Goal: Contribute content: Add original content to the website for others to see

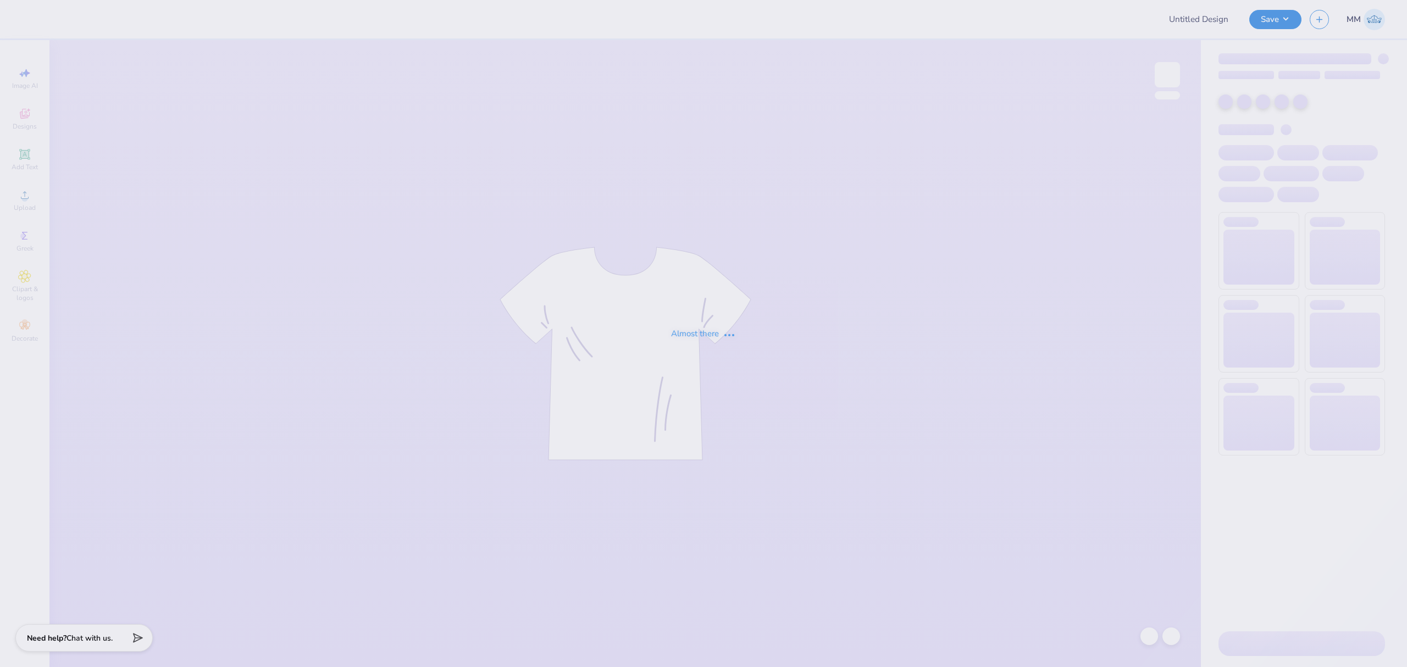
type input "hoco 2025"
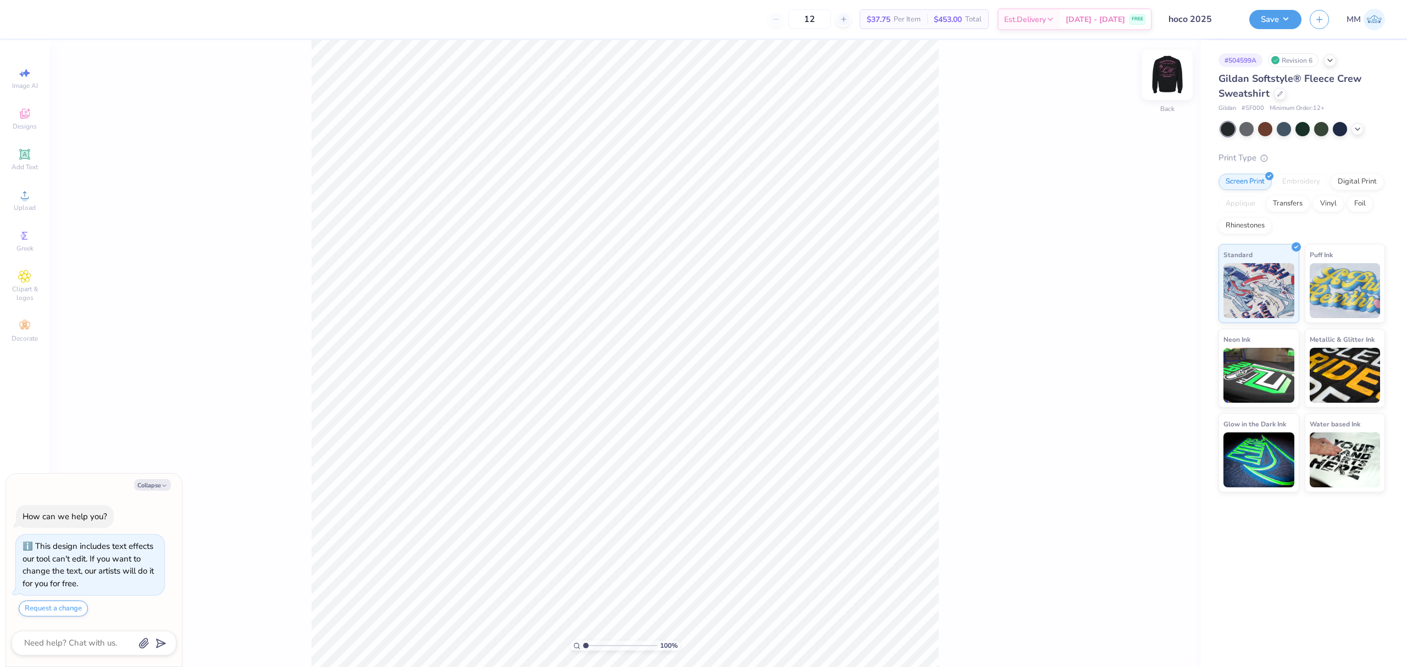
click at [1166, 75] on img at bounding box center [1168, 75] width 44 height 44
type textarea "x"
type input "6.52"
click at [1007, 615] on div "100 % Front" at bounding box center [625, 353] width 1152 height 627
click at [19, 213] on div "Upload" at bounding box center [24, 200] width 38 height 32
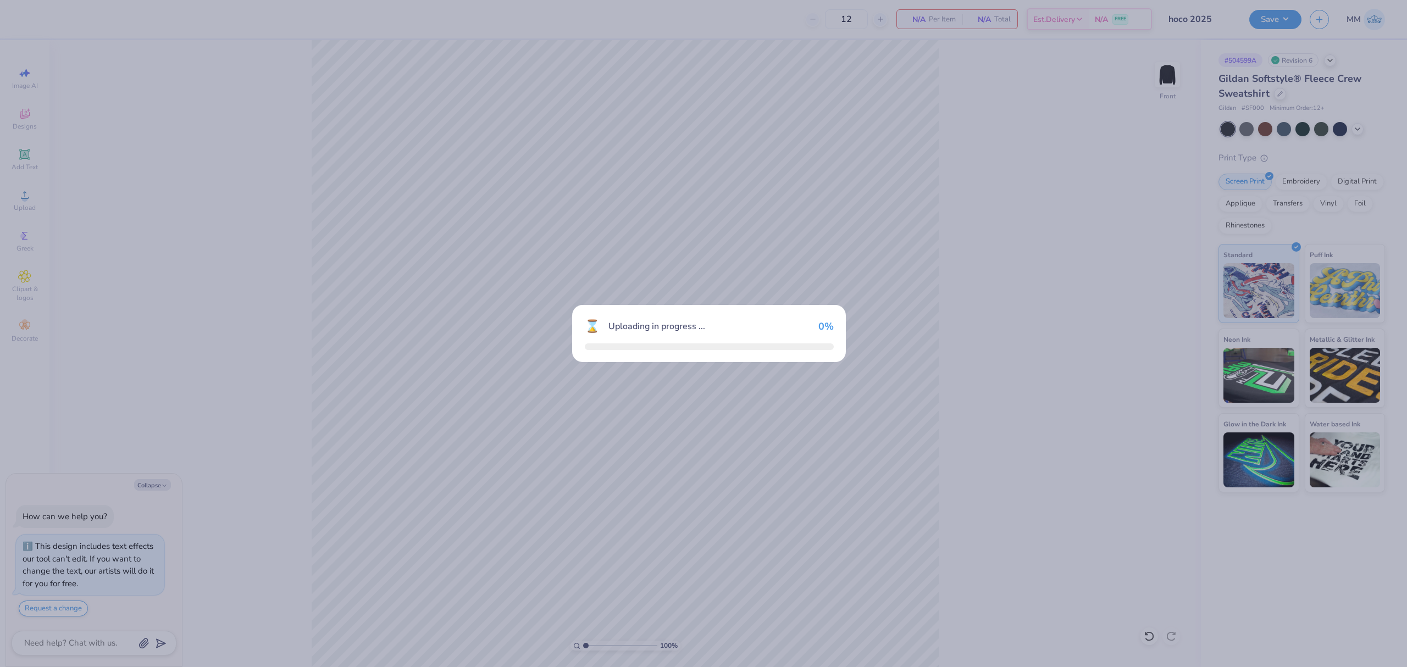
type textarea "x"
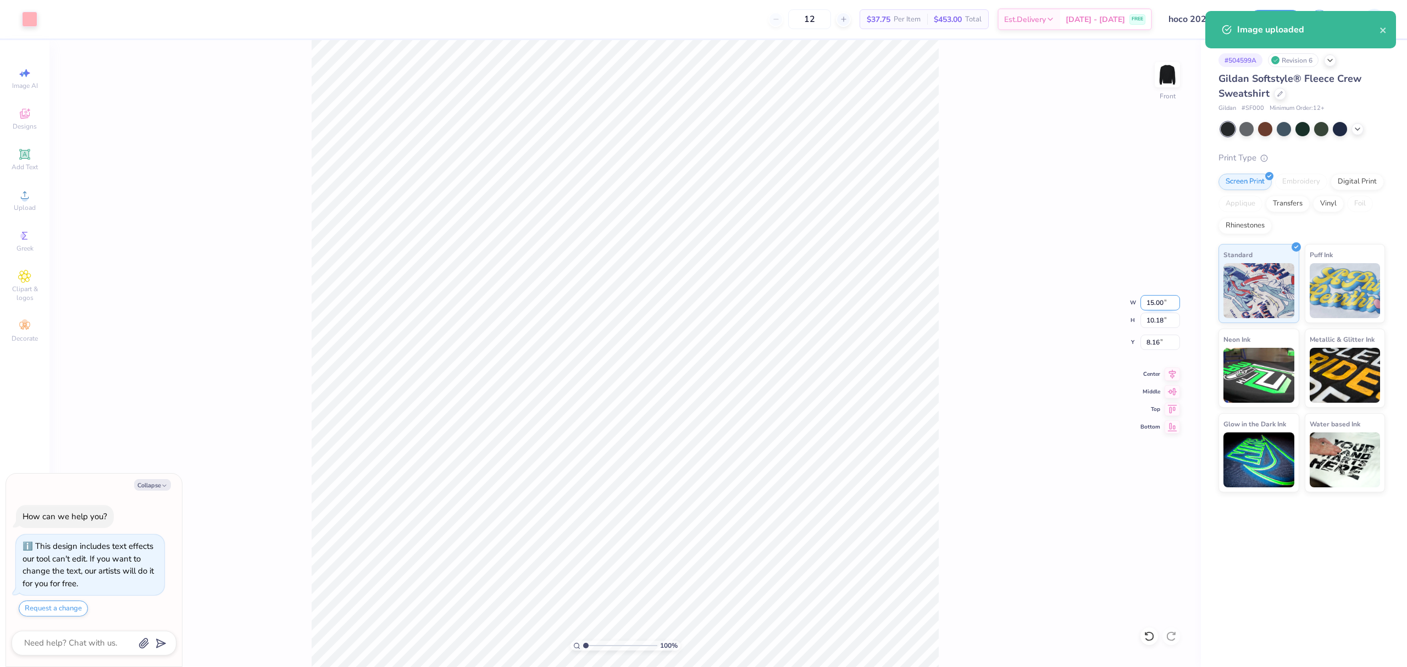
click at [1153, 299] on input "15.00" at bounding box center [1161, 302] width 40 height 15
type input "12"
type textarea "x"
type input "12.00"
type input "8.15"
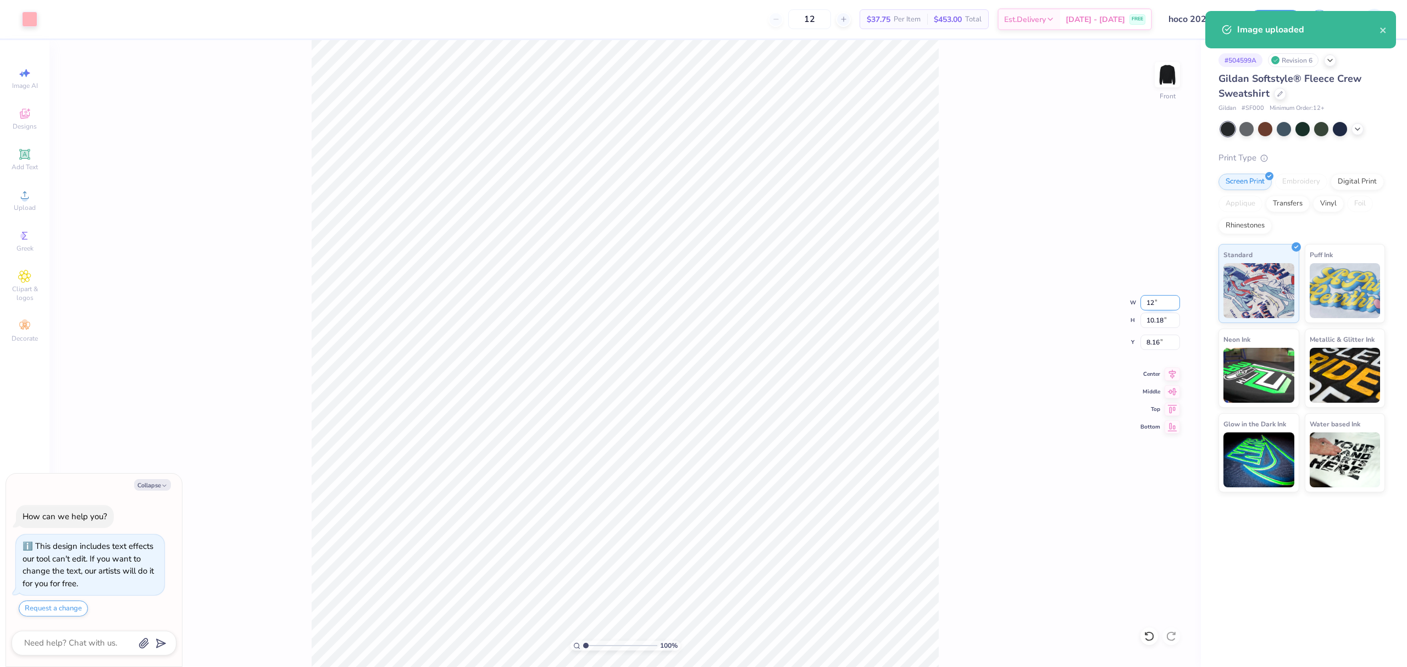
type input "9.18"
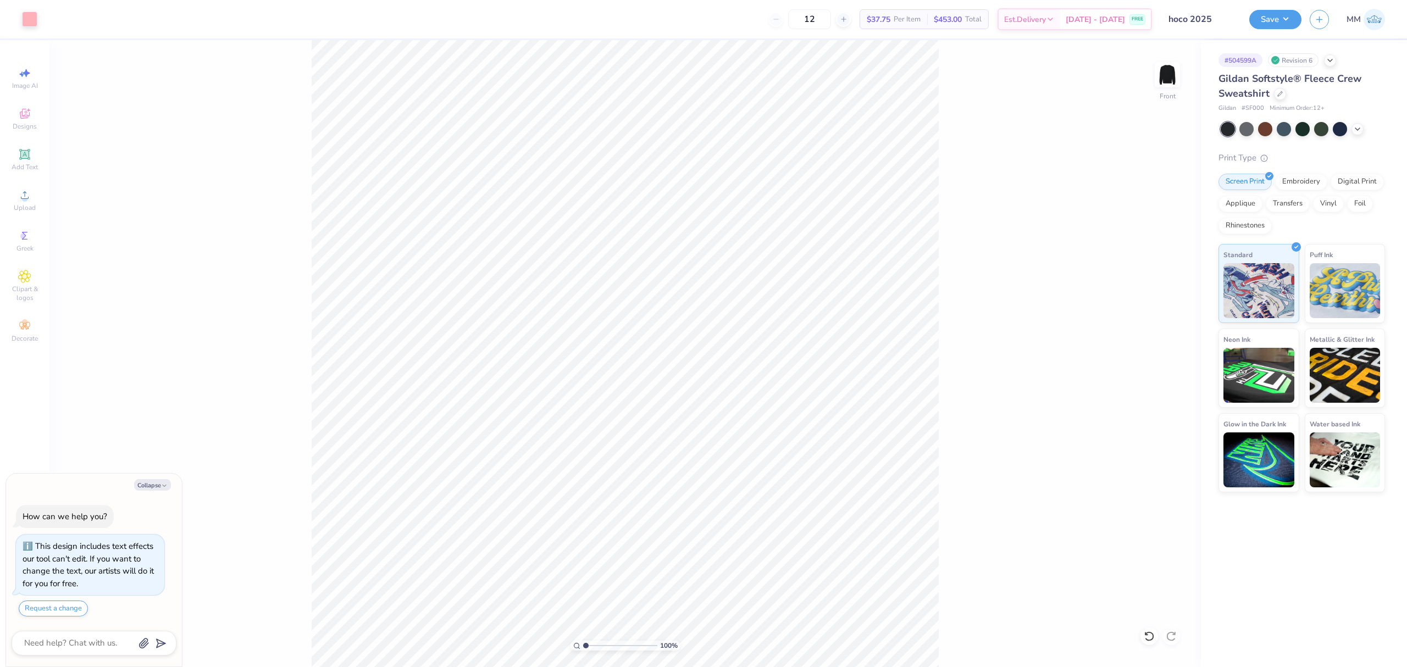
drag, startPoint x: 26, startPoint y: 155, endPoint x: 100, endPoint y: 163, distance: 74.1
click at [25, 155] on icon at bounding box center [24, 154] width 8 height 8
type textarea "x"
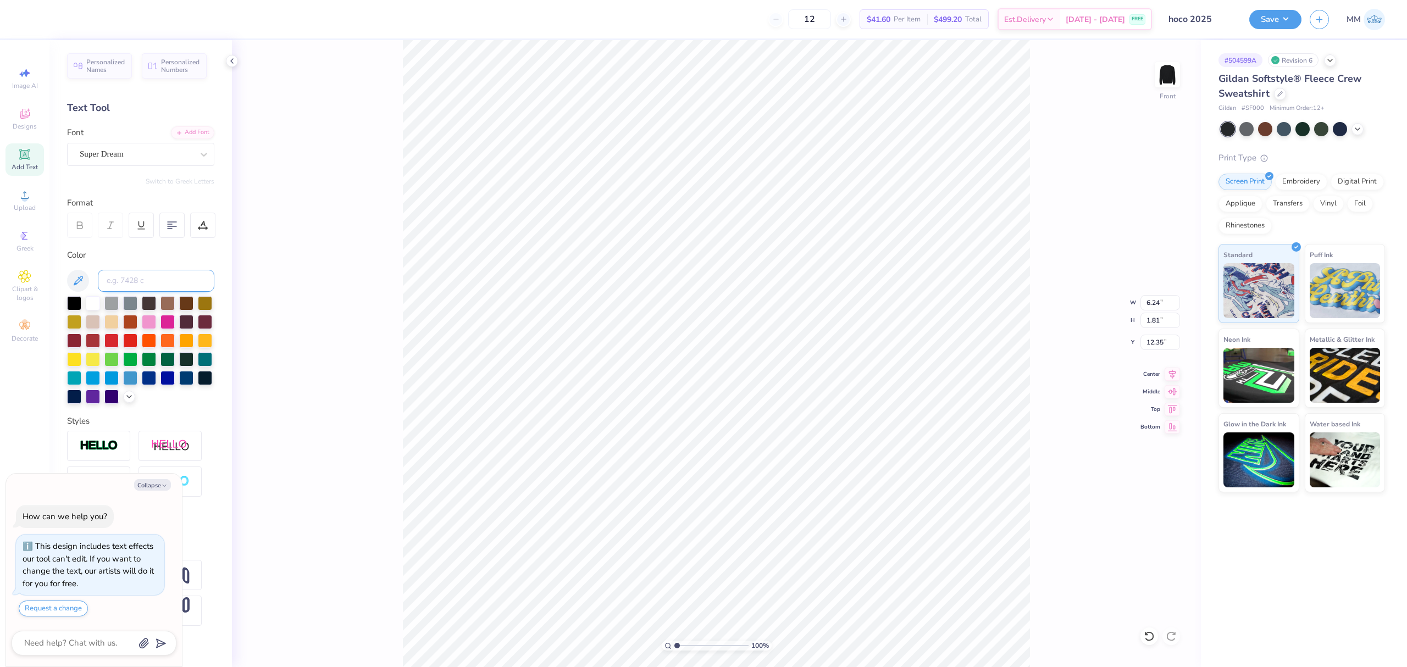
click at [122, 273] on input at bounding box center [156, 281] width 117 height 22
type input "176"
type textarea "x"
type input "6.25"
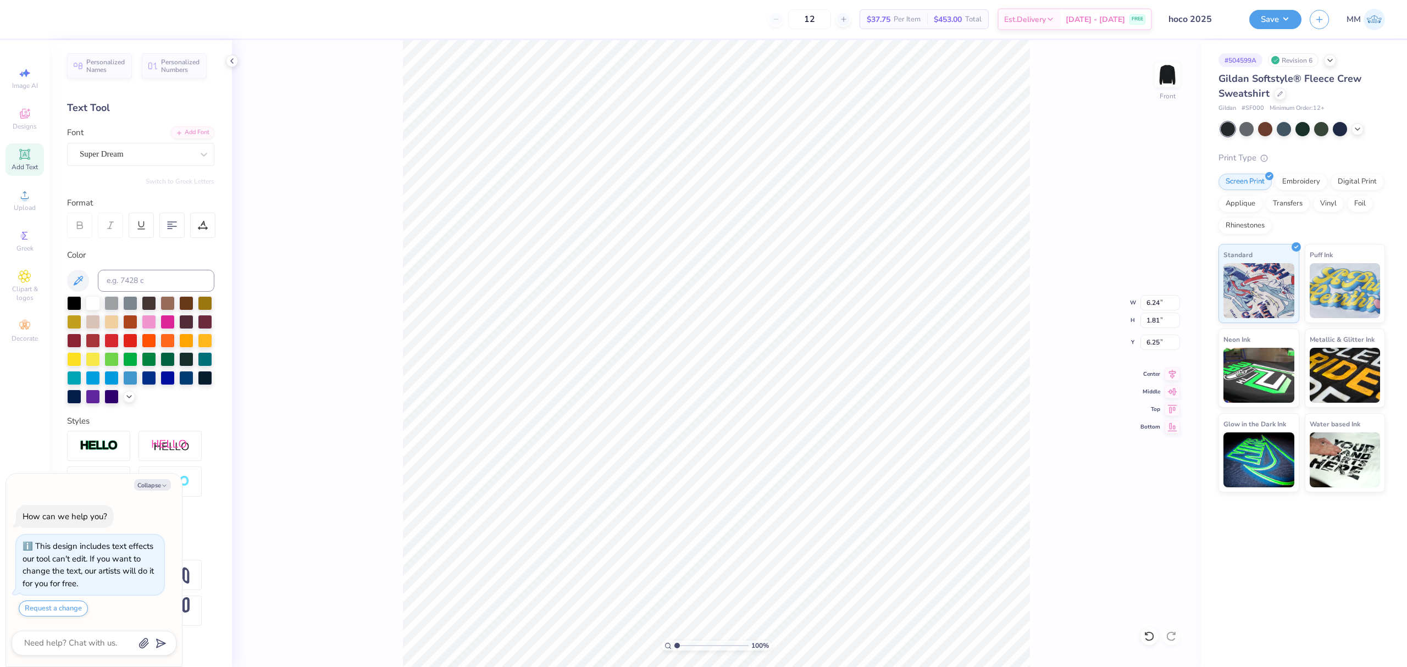
type textarea "x"
type textarea "Homecoming"
click at [206, 129] on div "Add Font" at bounding box center [192, 131] width 43 height 13
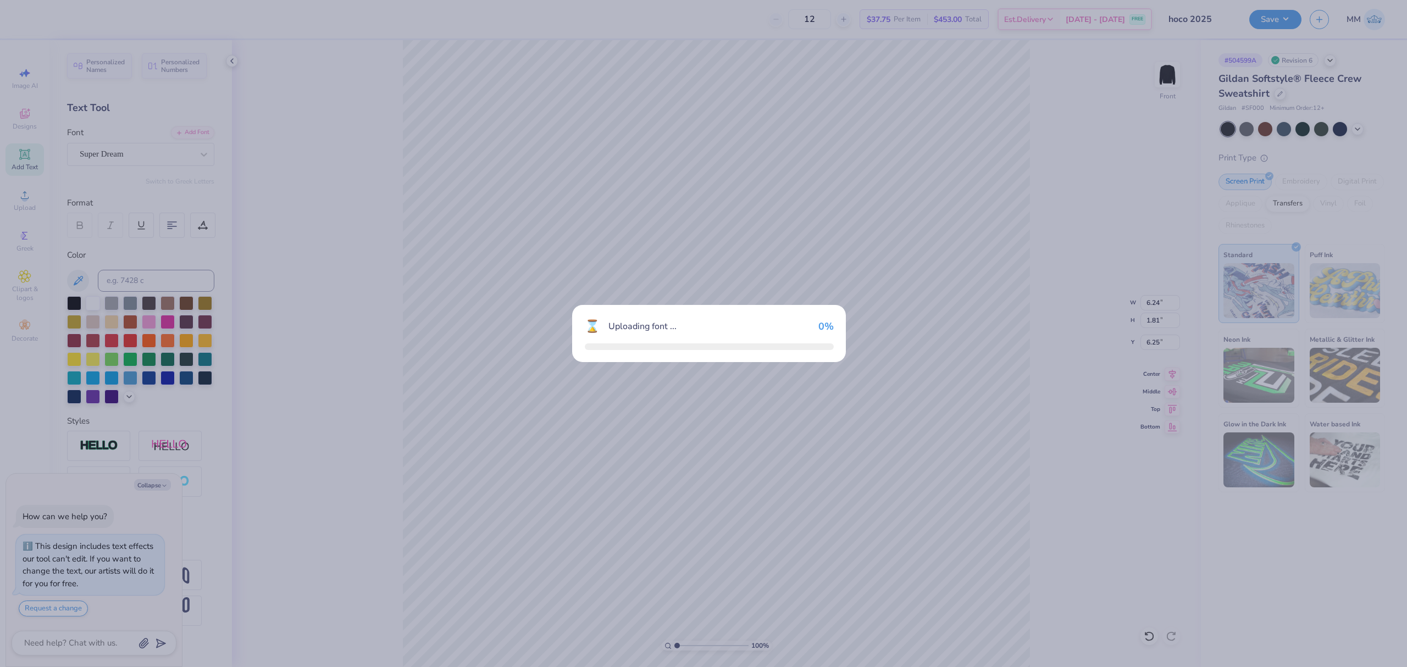
type textarea "x"
type input "15.08"
type input "2.24"
type input "6.03"
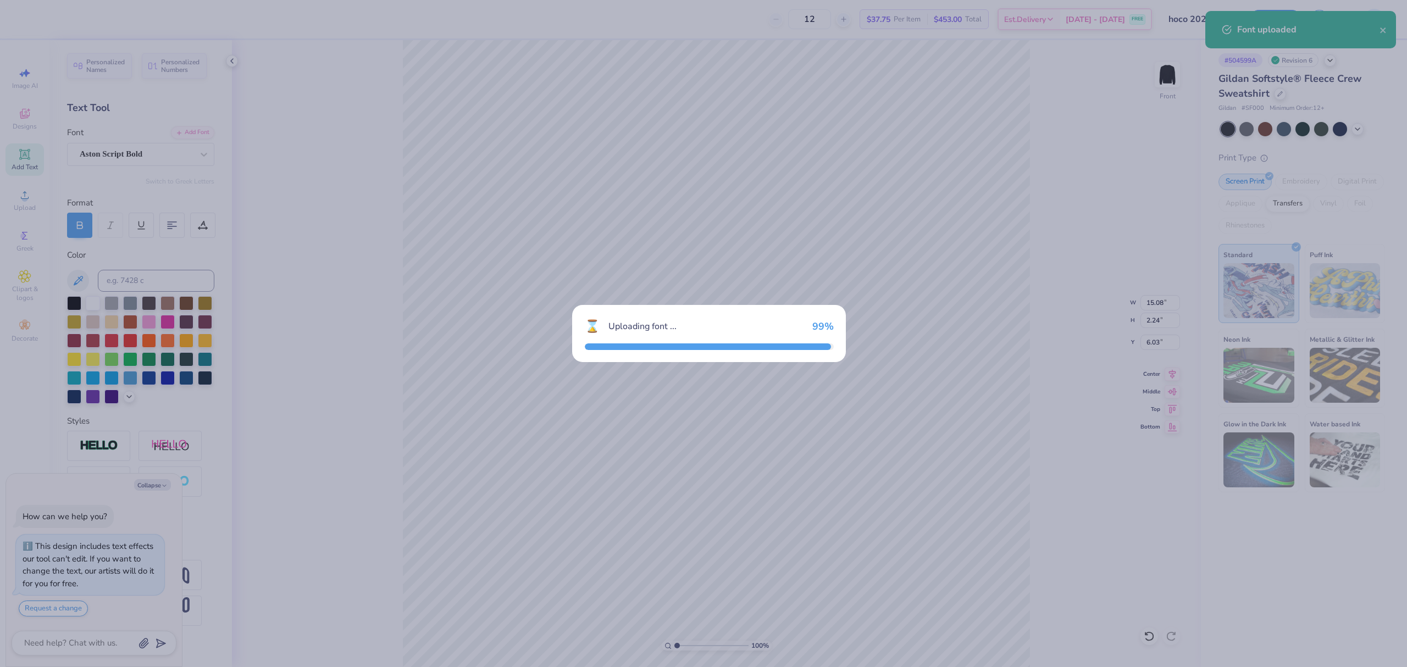
type textarea "x"
type input "15.43"
type input "3.97"
type input "5.17"
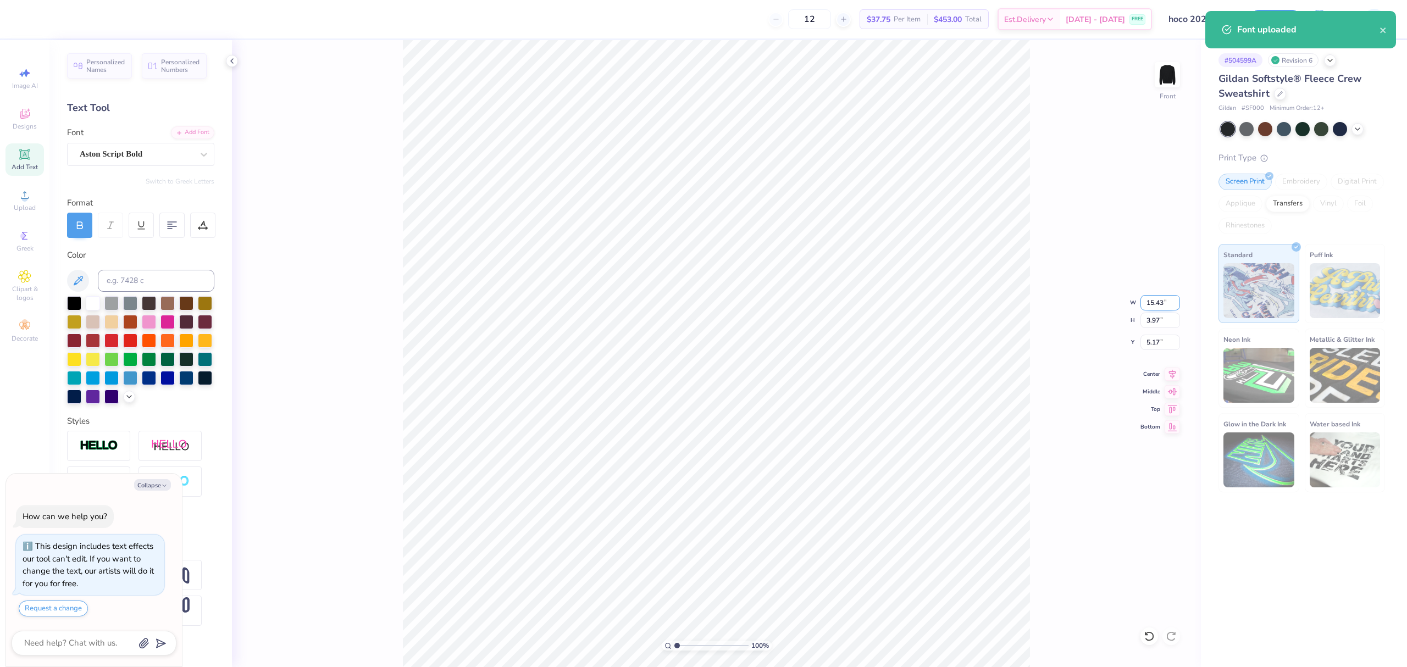
click at [1154, 302] on input "15.43" at bounding box center [1161, 302] width 40 height 15
type input "11"
type textarea "x"
type input "11.00"
type input "2.83"
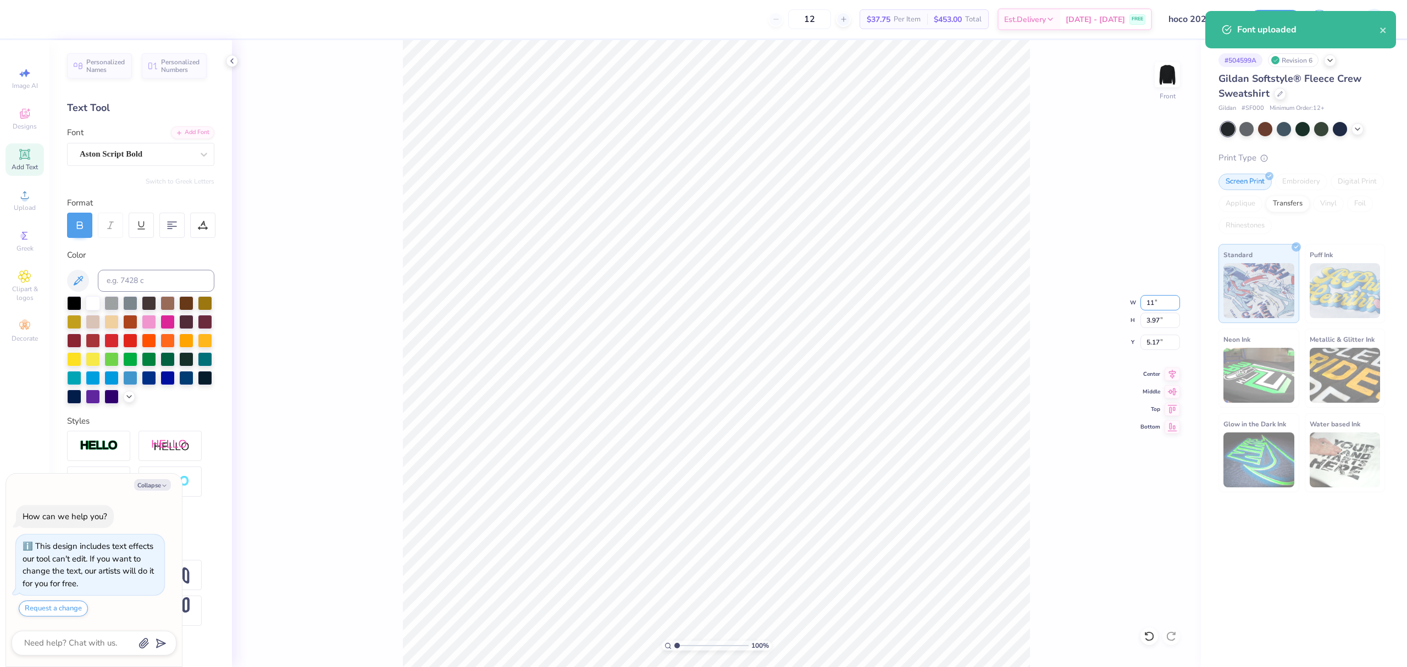
type input "5.74"
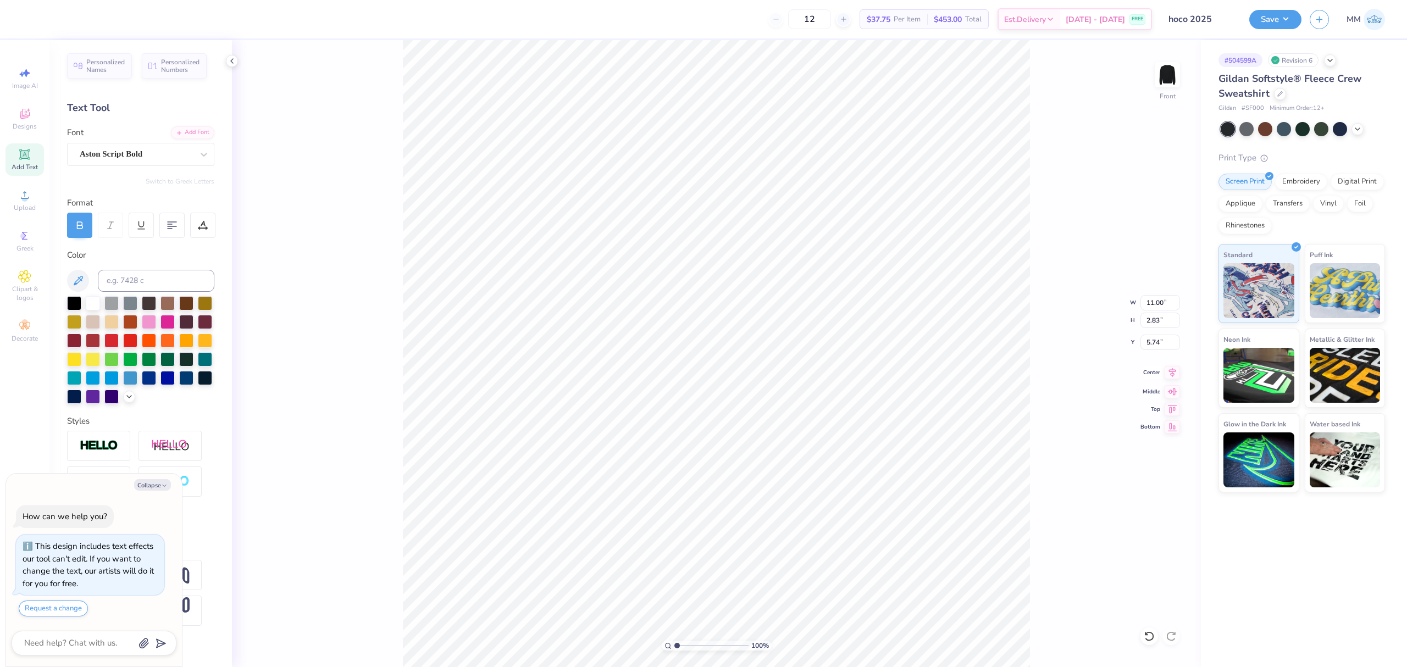
click at [1168, 375] on icon at bounding box center [1172, 372] width 15 height 13
type textarea "x"
type input "6.34"
type textarea "x"
type input "7.02"
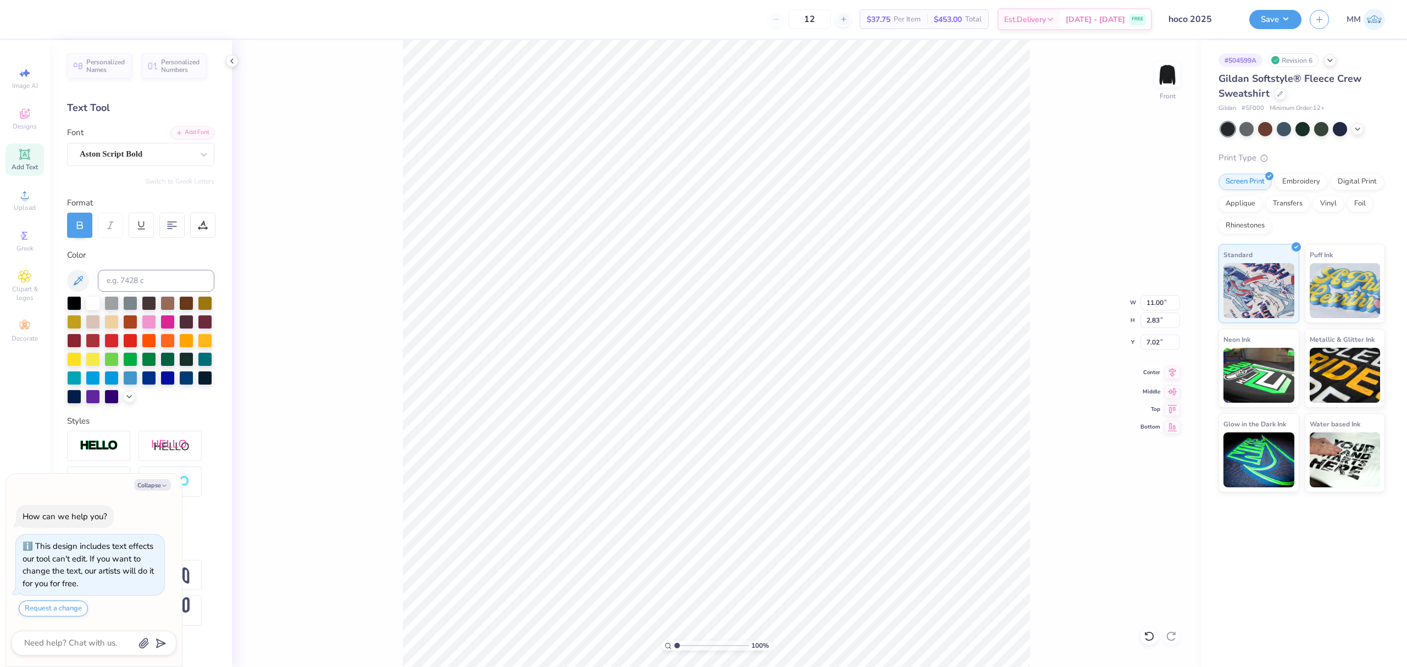
type textarea "x"
type input "1.73"
click at [682, 643] on input "range" at bounding box center [711, 646] width 74 height 10
type textarea "x"
type input "6.83"
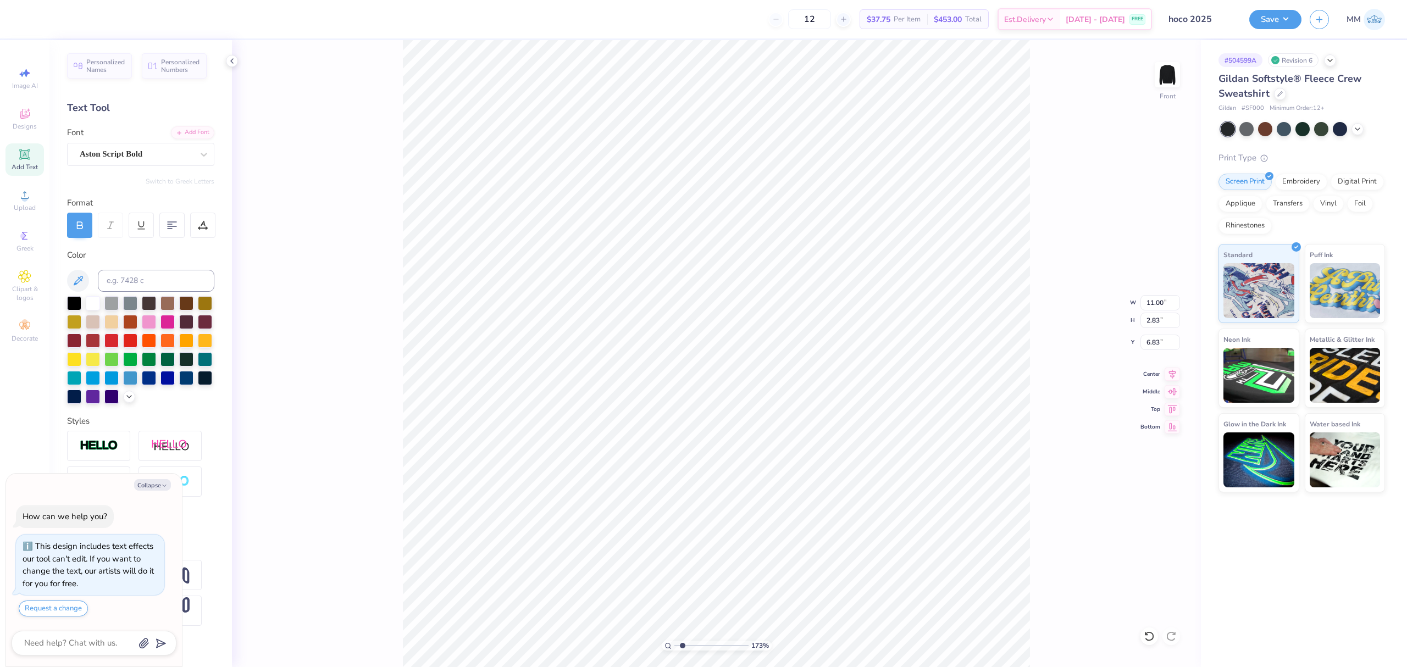
type textarea "x"
type input "11.41"
type input "2.94"
type input "6.73"
type textarea "x"
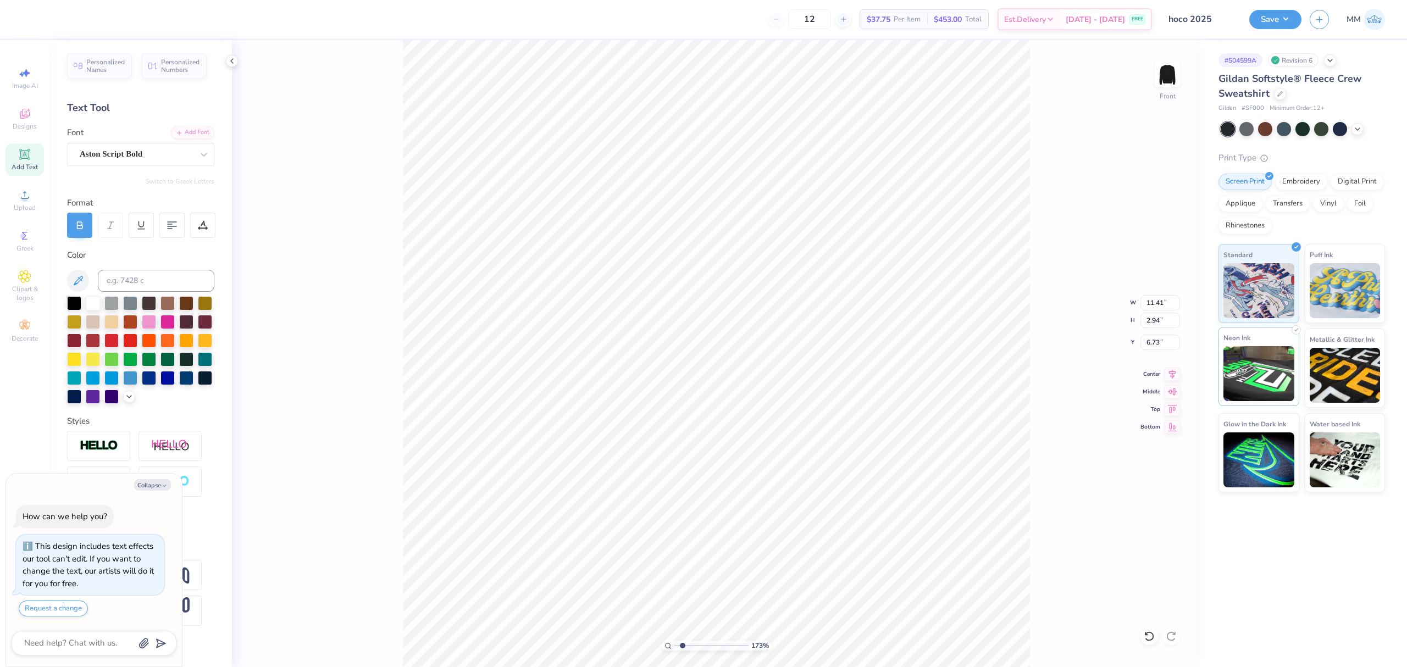
type input "11.81"
type input "3.04"
type input "6.62"
click at [1175, 370] on icon at bounding box center [1172, 372] width 15 height 13
type textarea "x"
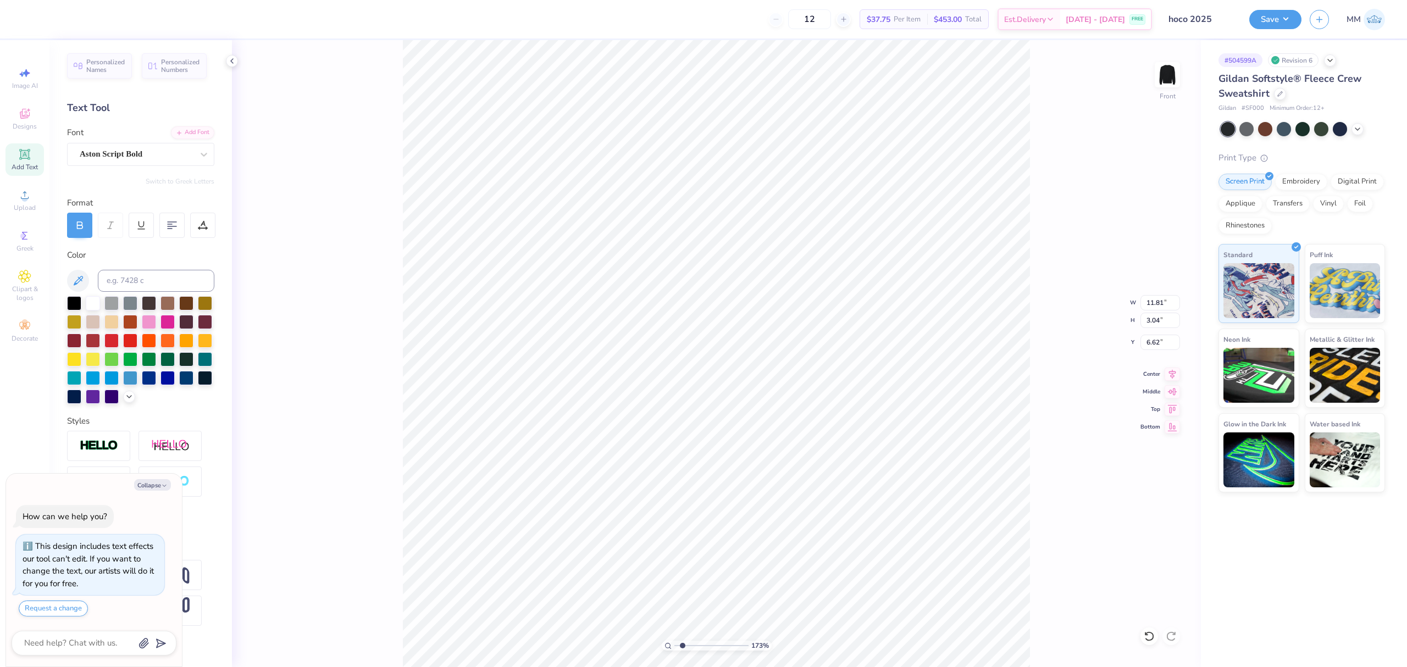
type input "6.78"
type textarea "x"
drag, startPoint x: 684, startPoint y: 643, endPoint x: 659, endPoint y: 642, distance: 25.9
type input "1"
click at [674, 642] on input "range" at bounding box center [711, 646] width 74 height 10
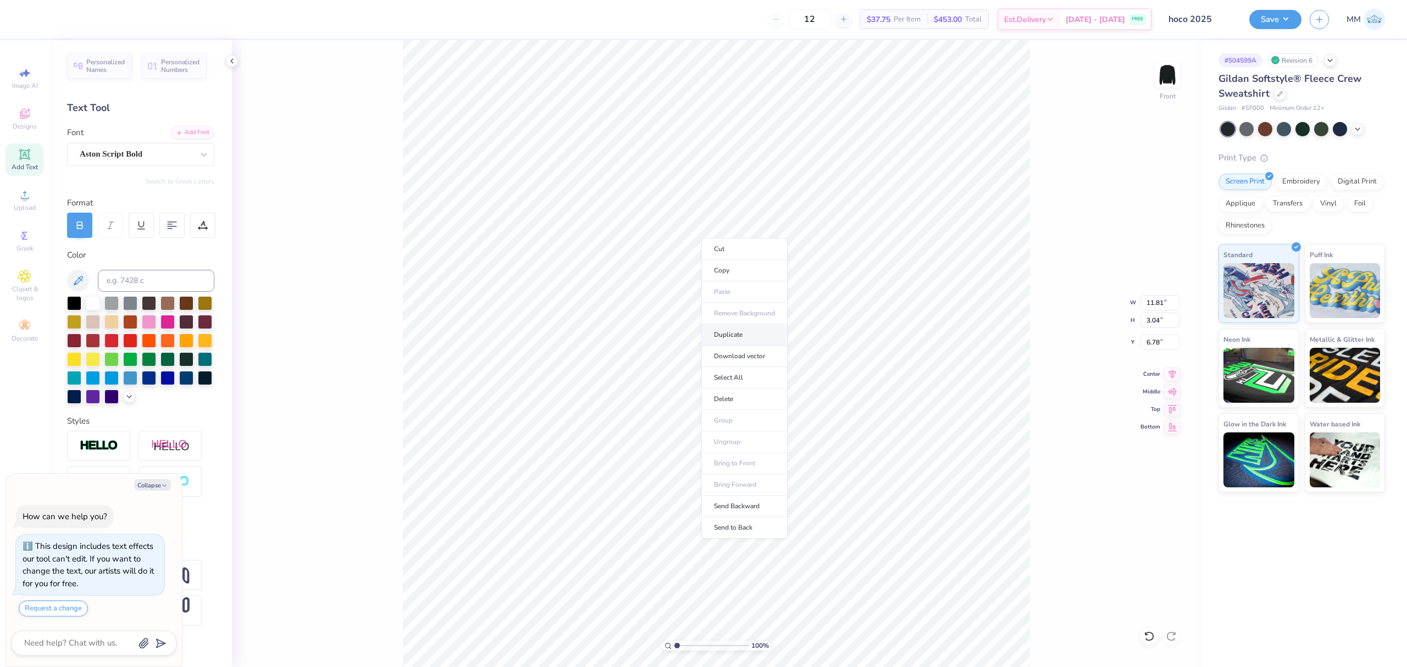
click at [738, 339] on li "Duplicate" at bounding box center [744, 334] width 86 height 21
type textarea "x"
type input "7.78"
click at [198, 130] on div "Add Font" at bounding box center [192, 131] width 43 height 13
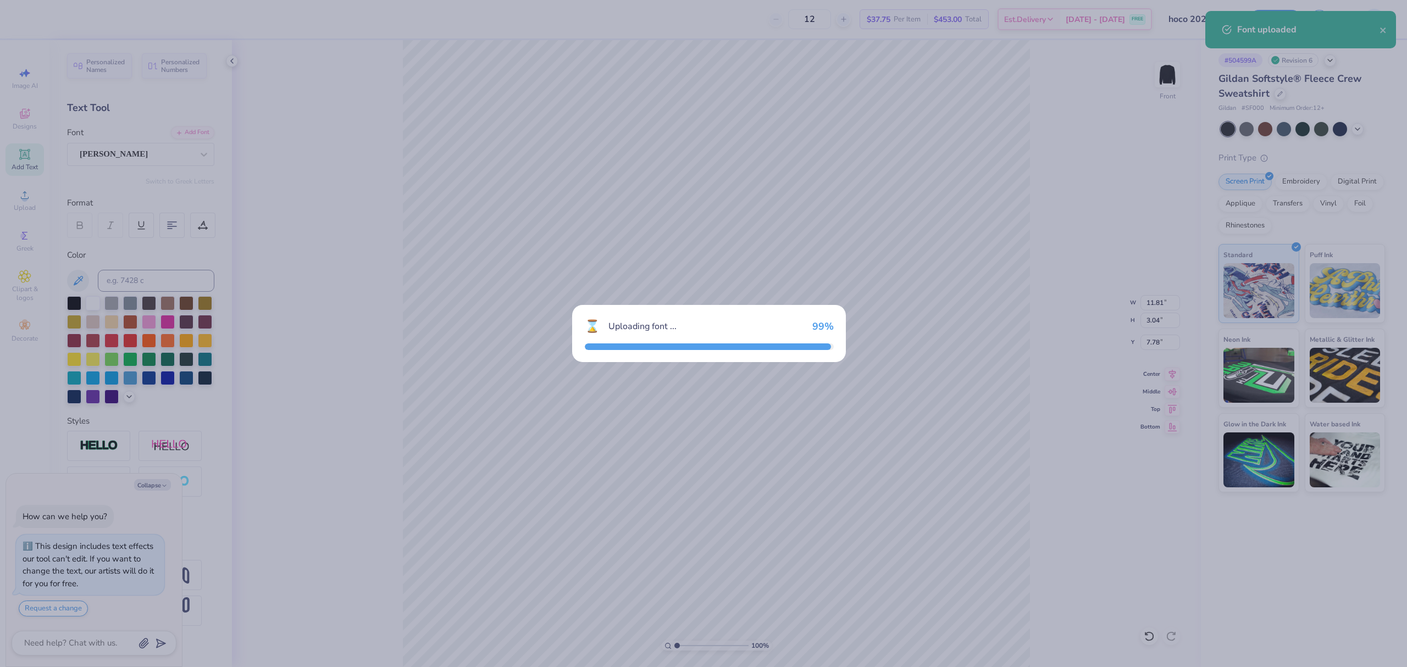
type textarea "x"
type input "11.59"
type input "1.65"
type input "8.48"
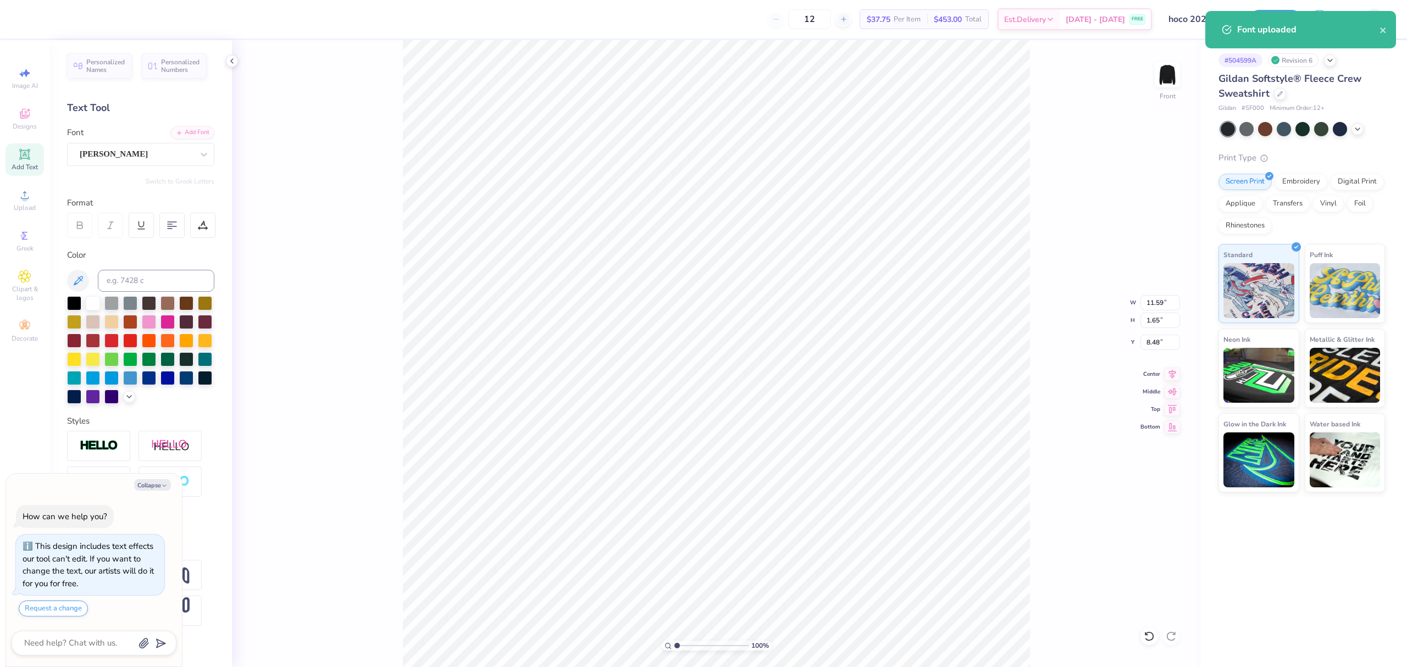
type textarea "x"
type input "20.95"
type textarea "x"
type input "4.57"
type input "0.65"
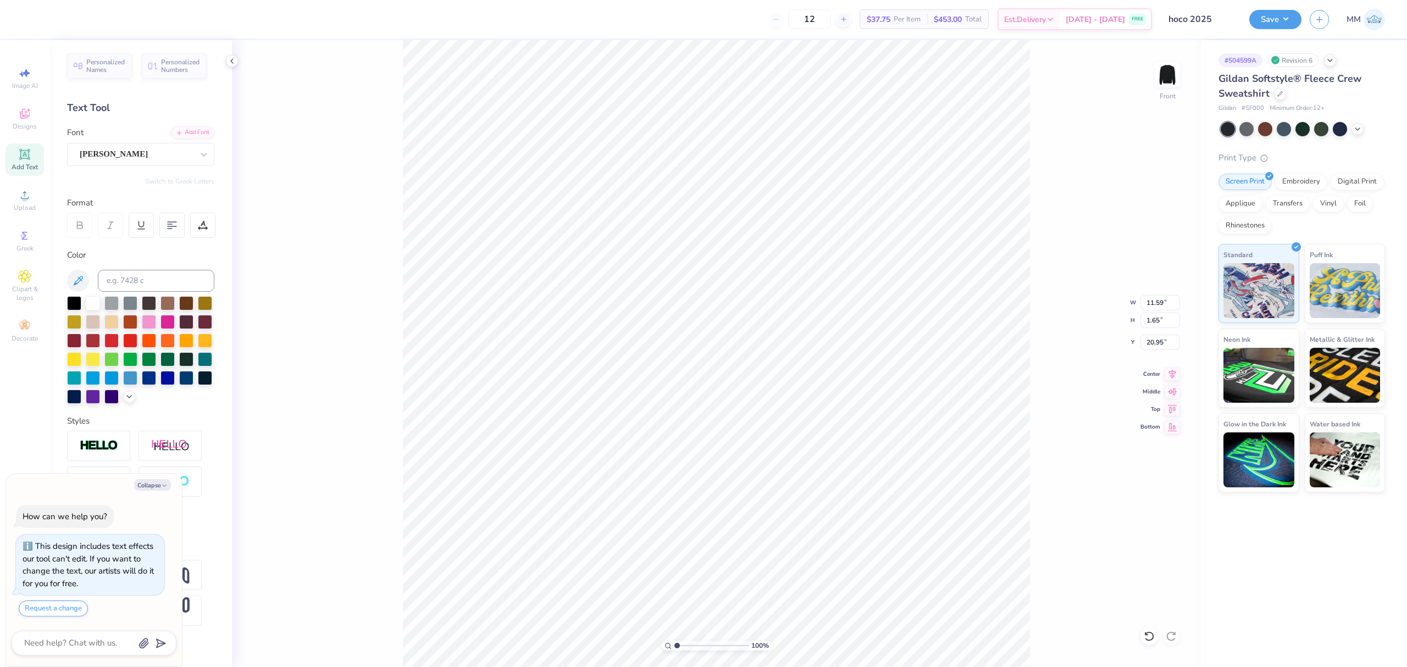
type input "21.95"
type textarea "x"
type textarea "SORORITY, INC."
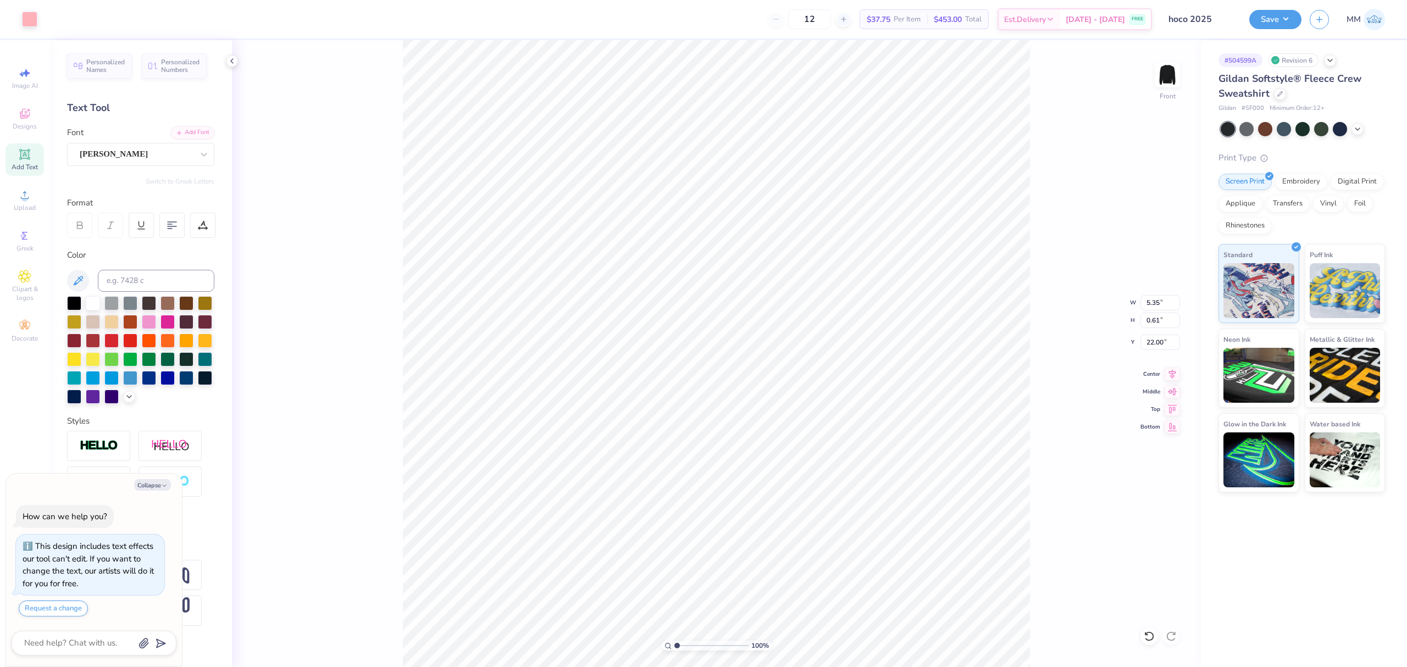
type textarea "x"
click at [209, 220] on div at bounding box center [202, 225] width 25 height 25
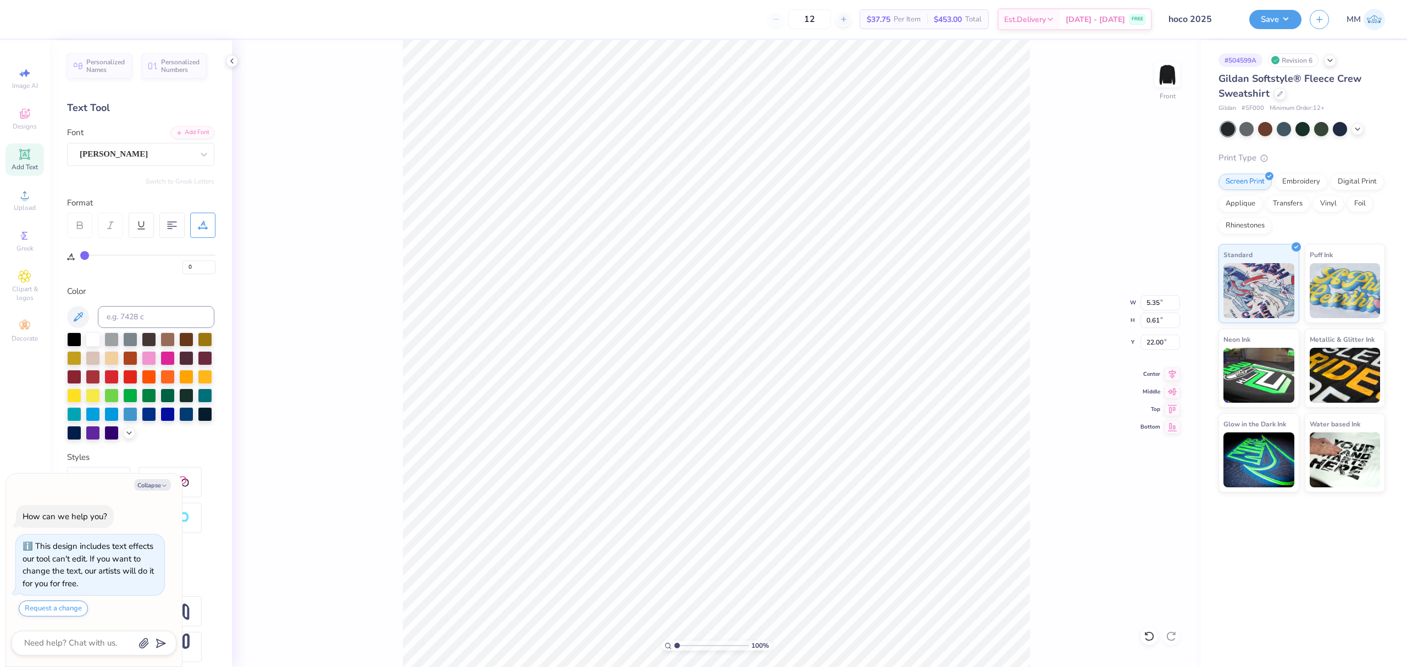
type input "7"
type input "9"
type input "12"
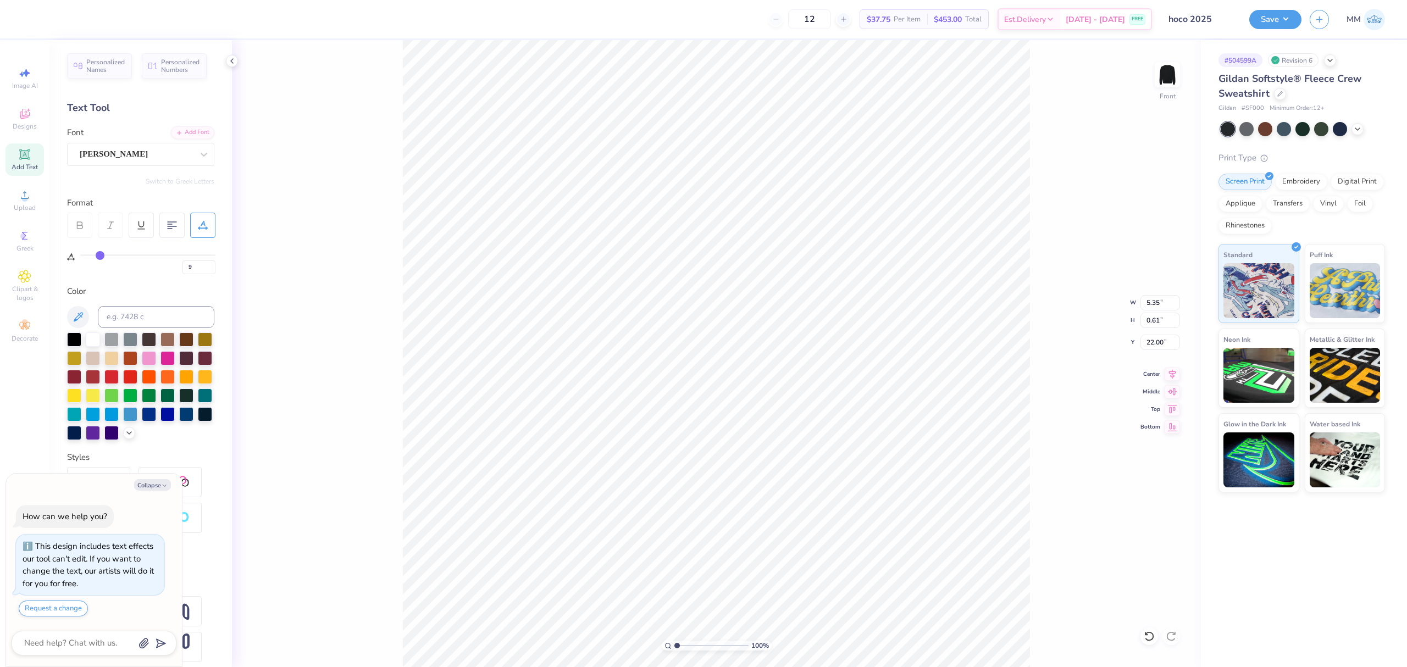
type input "12"
type input "16"
type input "19"
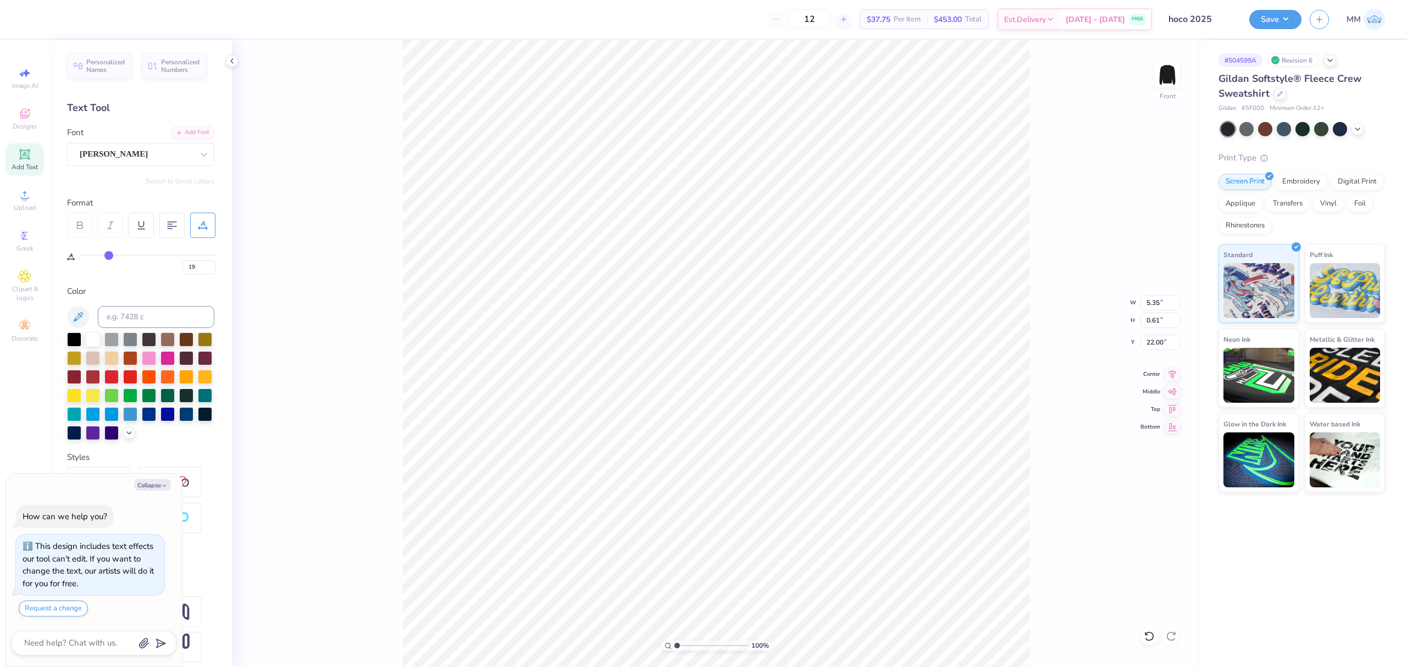
type input "20"
type input "21"
drag, startPoint x: 99, startPoint y: 255, endPoint x: 111, endPoint y: 258, distance: 11.9
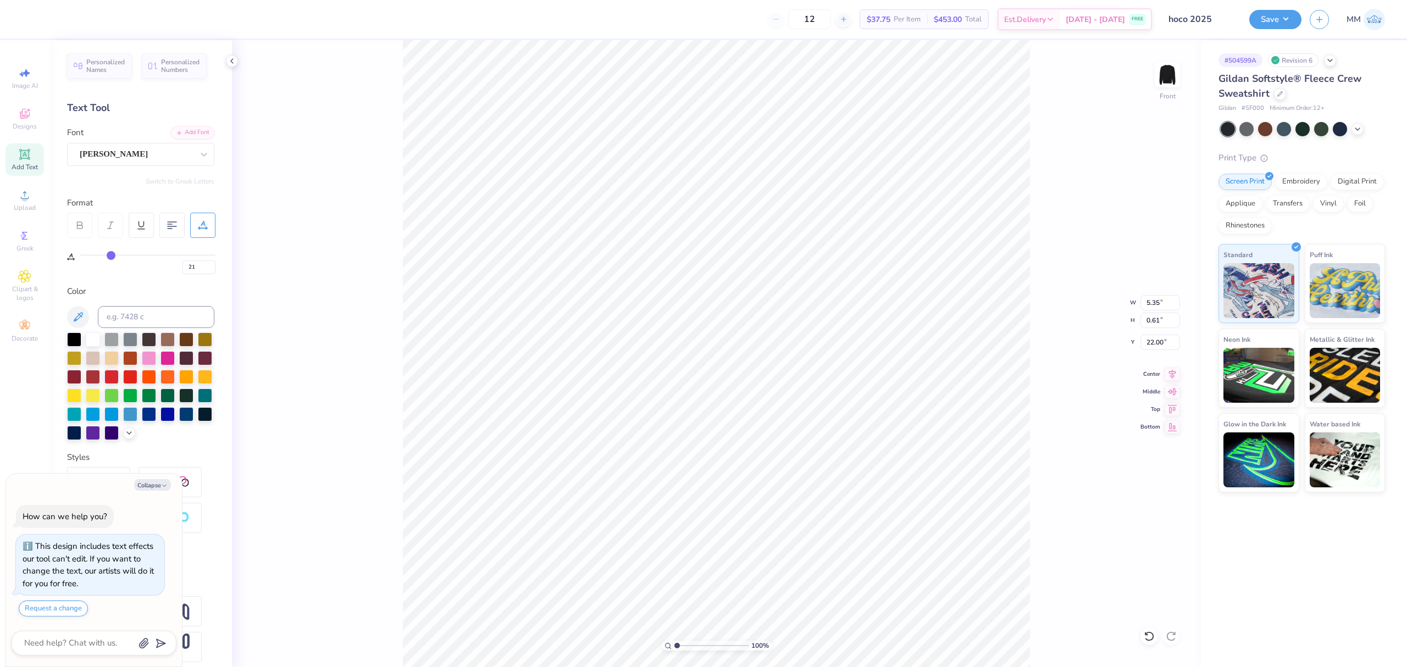
type input "21"
click at [111, 256] on input "range" at bounding box center [147, 256] width 135 height 2
type textarea "x"
type input "7.17"
type textarea "x"
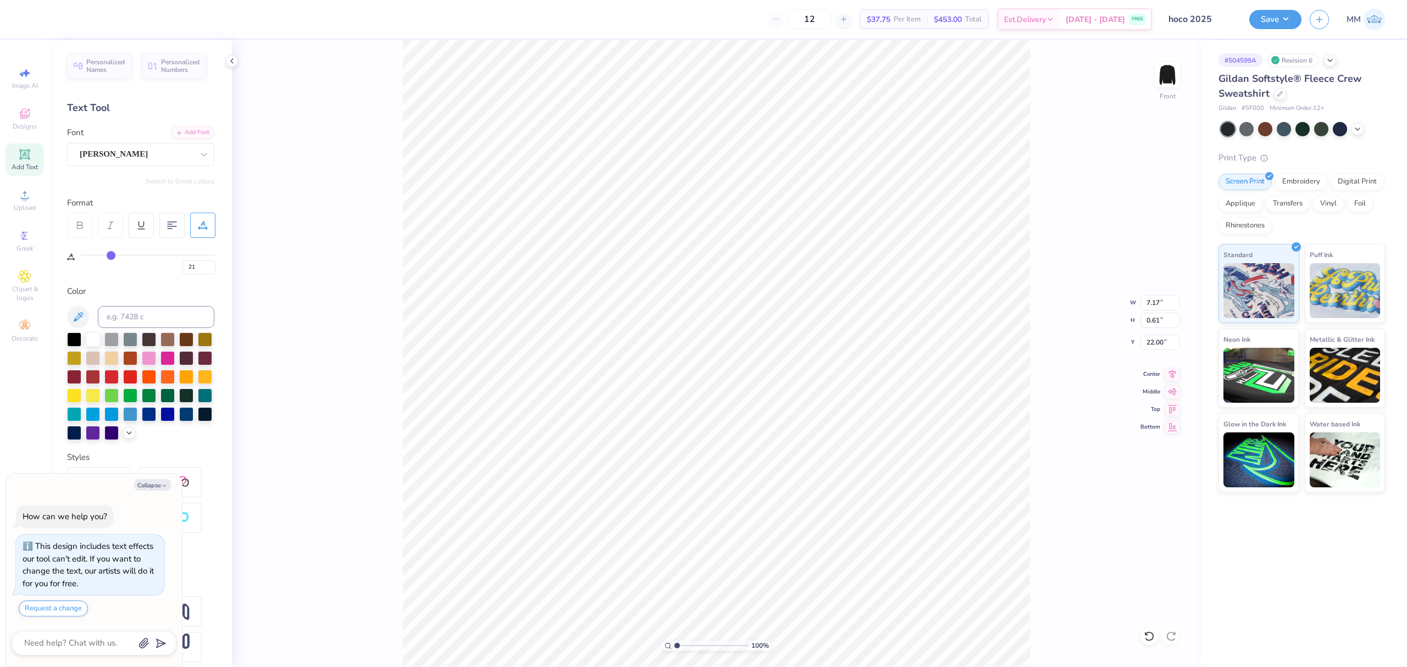
type input "11.20"
type textarea "x"
type input "6.50"
type input "0.56"
click at [1164, 373] on div "Center" at bounding box center [1161, 372] width 40 height 13
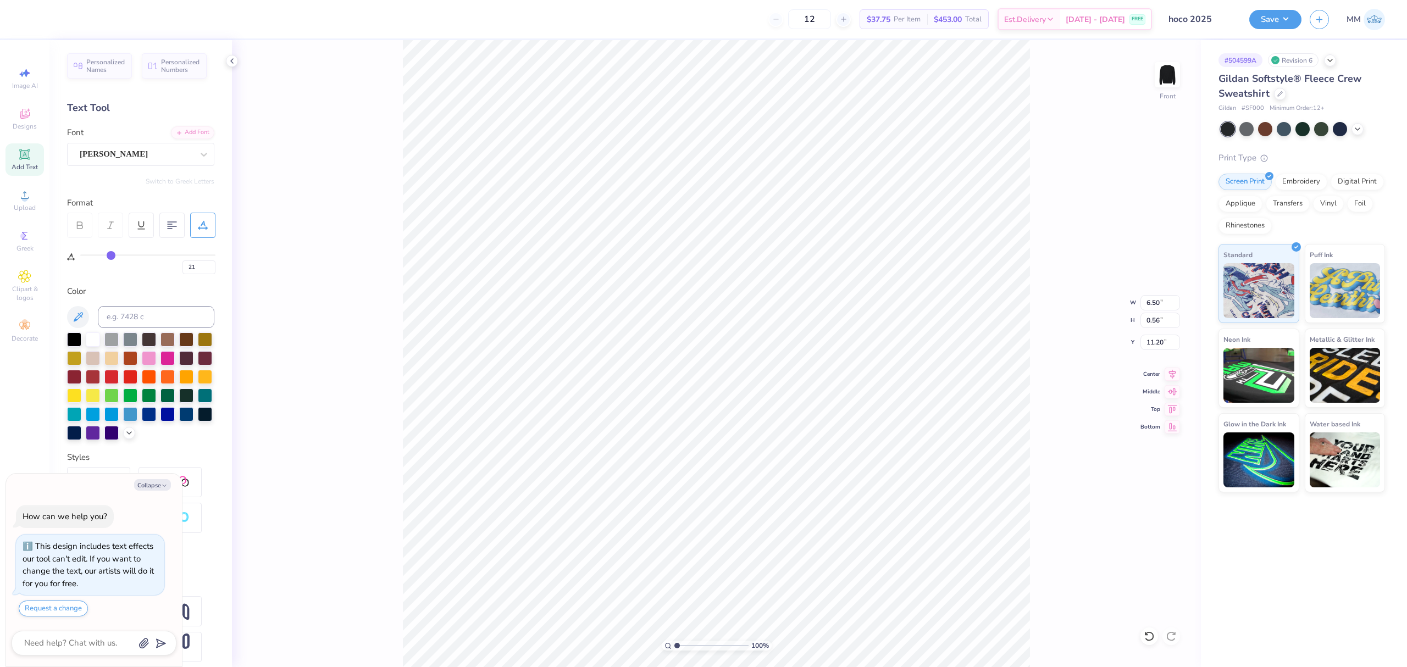
type textarea "x"
type input "6.80"
type input "0.58"
click at [1173, 372] on icon at bounding box center [1172, 372] width 15 height 13
type textarea "x"
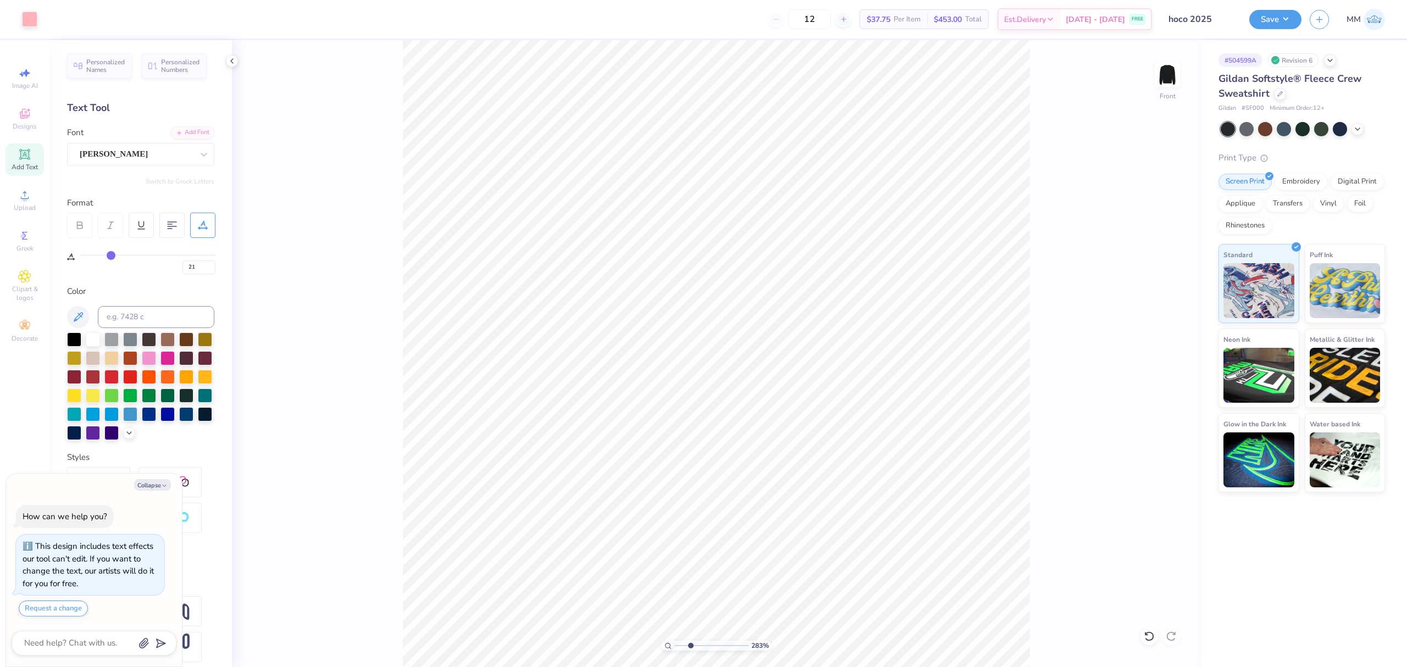
type input "2.83"
click at [690, 647] on input "range" at bounding box center [711, 646] width 74 height 10
type textarea "x"
type input "11.09"
click at [1168, 372] on icon at bounding box center [1172, 372] width 15 height 13
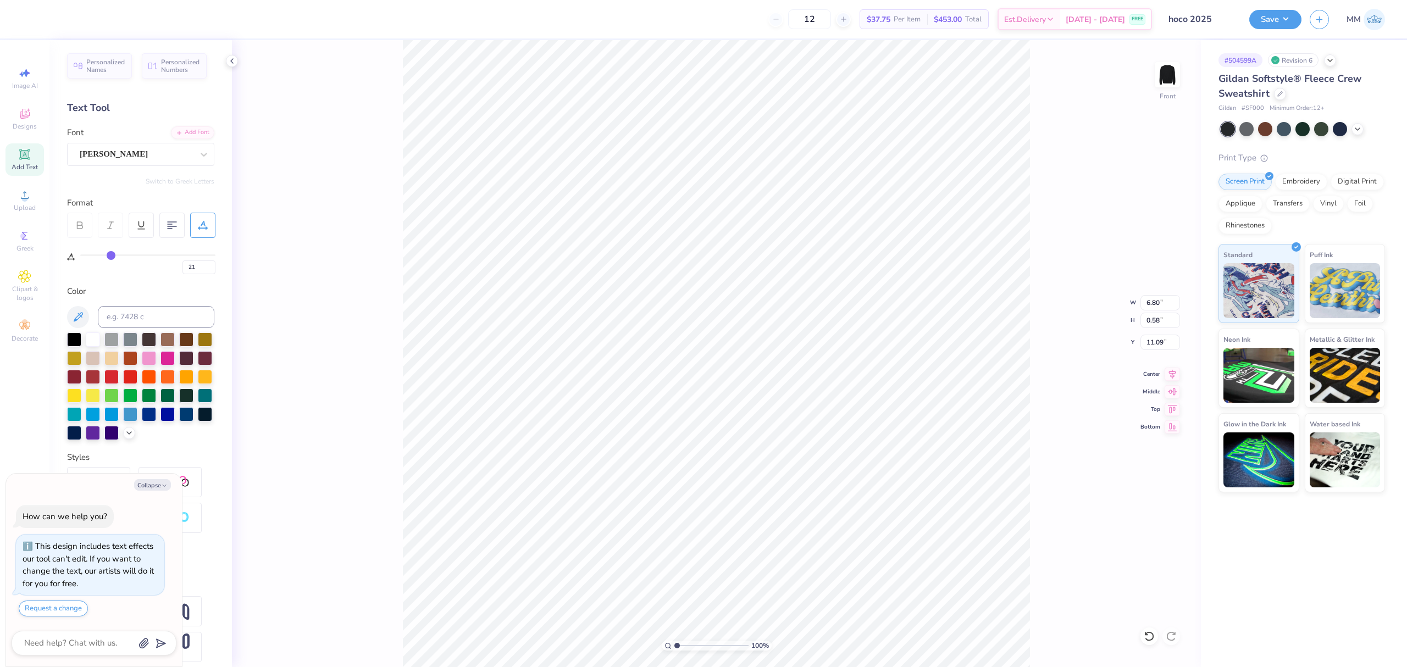
drag, startPoint x: 671, startPoint y: 645, endPoint x: 656, endPoint y: 635, distance: 17.8
type input "1"
click at [674, 641] on input "range" at bounding box center [711, 646] width 74 height 10
click at [742, 396] on li "Duplicate" at bounding box center [749, 398] width 86 height 21
type textarea "x"
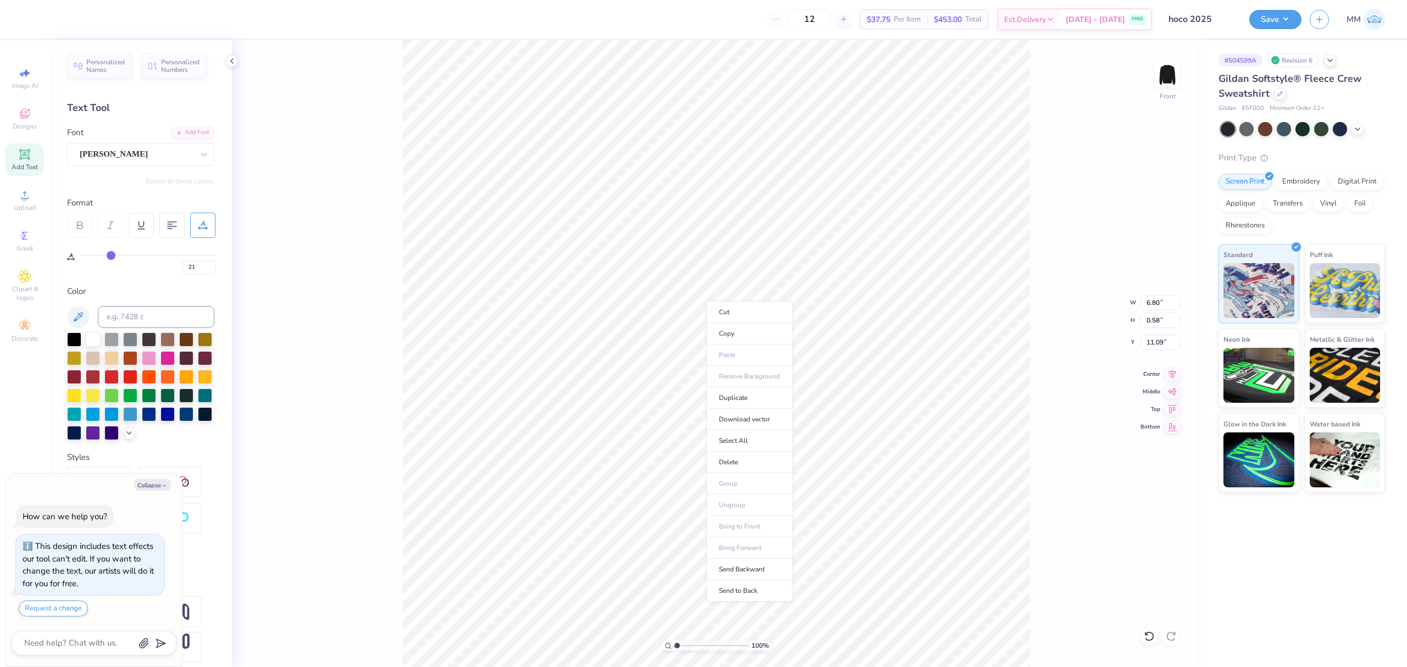
type input "12.09"
type textarea "x"
type input "19.05"
type textarea "x"
type textarea "MIAMI UNIVERSITY®"
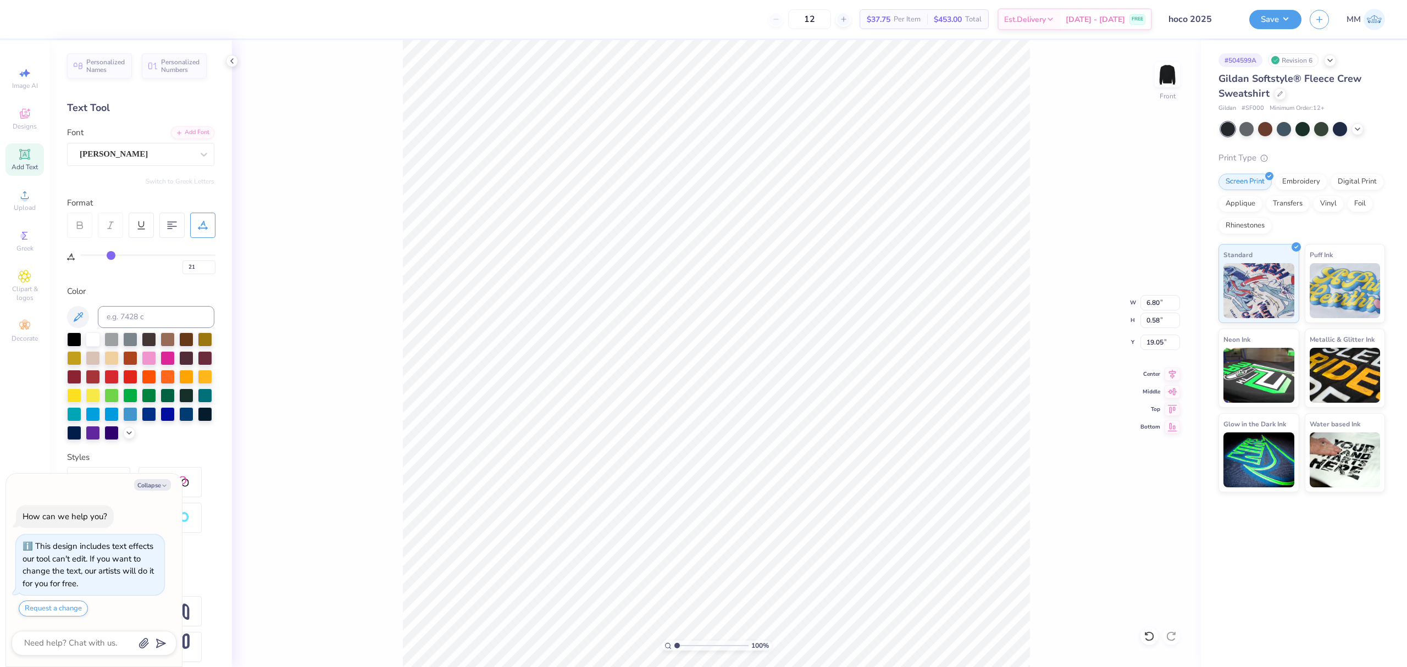
scroll to position [12, 5]
type textarea "x"
type input "17.60"
drag, startPoint x: 1174, startPoint y: 370, endPoint x: 1173, endPoint y: 376, distance: 6.3
click at [1174, 370] on icon at bounding box center [1172, 372] width 15 height 13
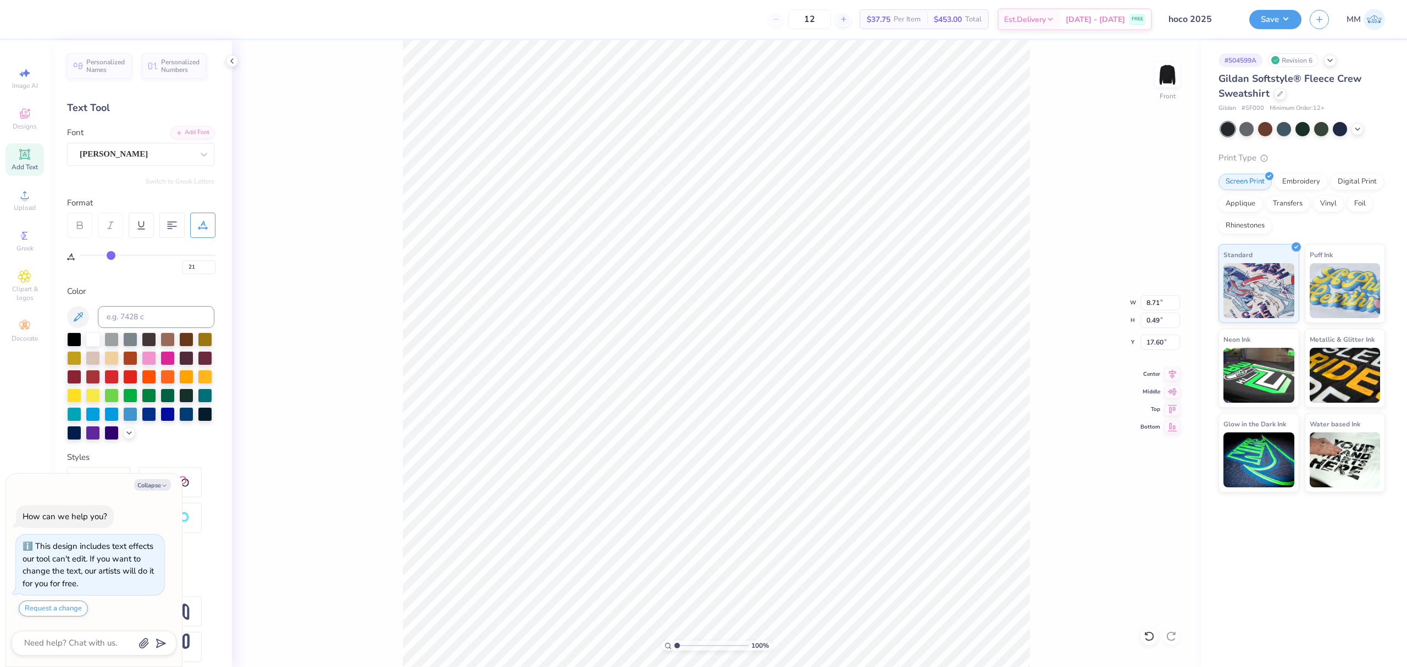
type textarea "x"
type input "1.53"
click at [681, 647] on input "range" at bounding box center [711, 646] width 74 height 10
type textarea "x"
type input "17.49"
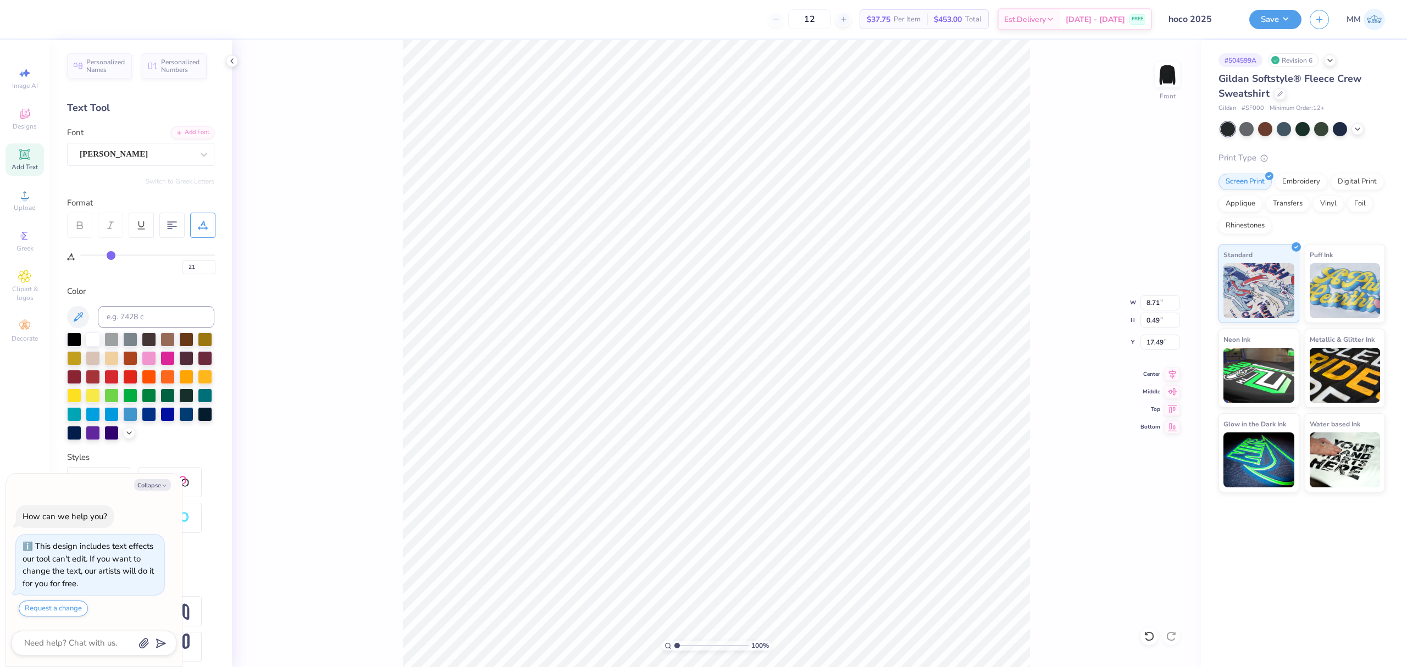
drag, startPoint x: 683, startPoint y: 645, endPoint x: 621, endPoint y: 619, distance: 66.8
type input "1"
click at [674, 641] on input "range" at bounding box center [711, 646] width 74 height 10
type textarea "x"
click at [1152, 343] on input "6.78" at bounding box center [1161, 342] width 40 height 15
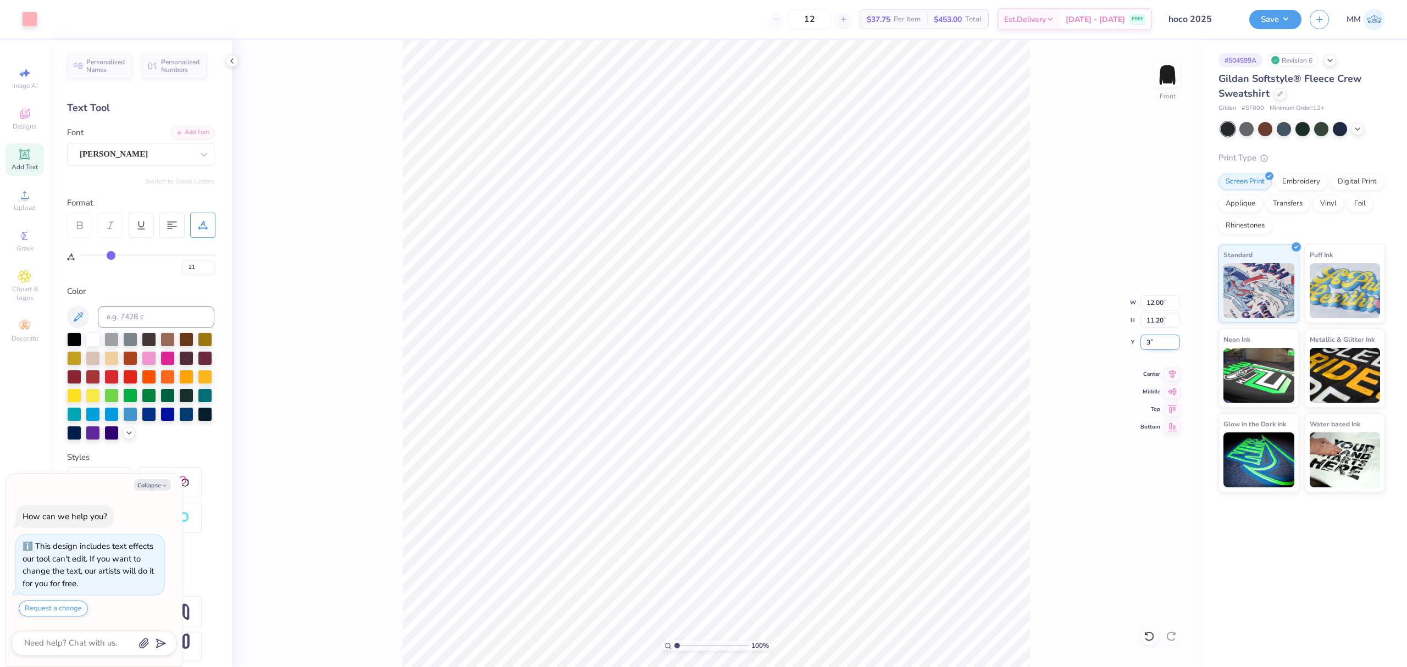
type input "3"
type textarea "x"
type input "3.00"
click at [388, 66] on div "100 % Front" at bounding box center [716, 353] width 969 height 627
click at [1258, 16] on button "Save" at bounding box center [1275, 17] width 52 height 19
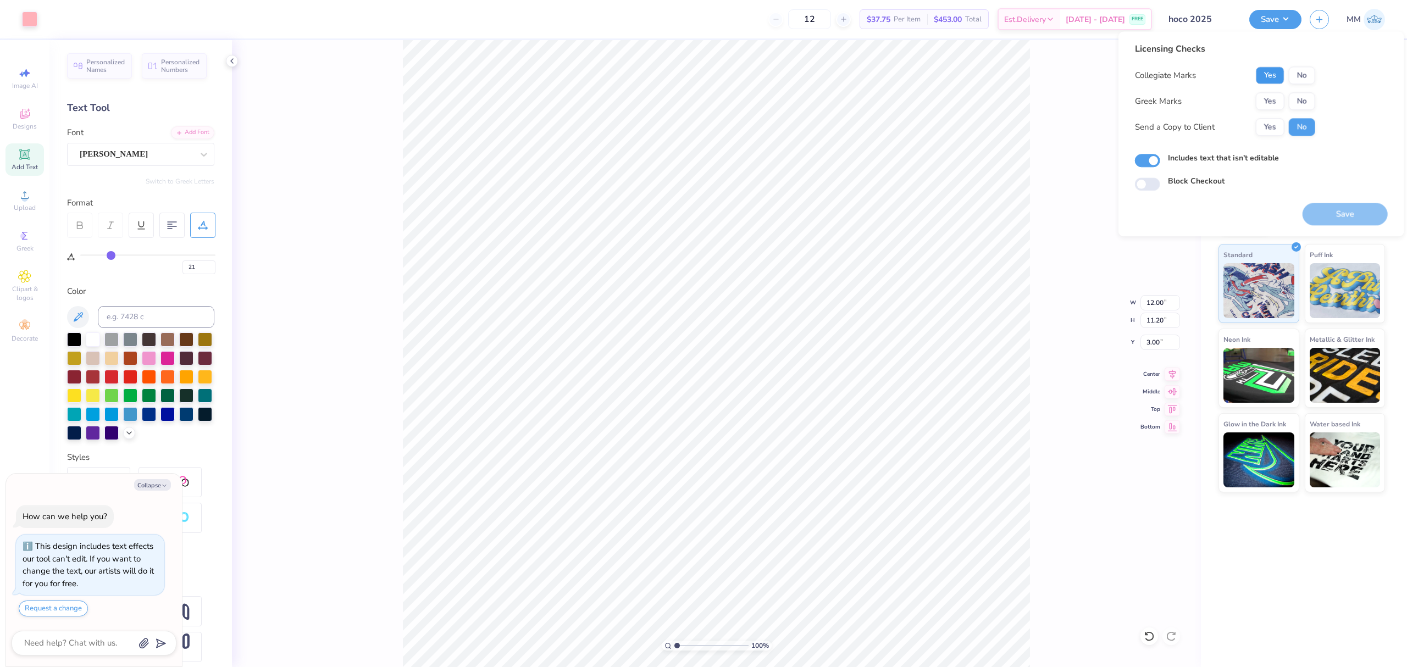
click at [1269, 75] on button "Yes" at bounding box center [1270, 76] width 29 height 18
click at [1301, 95] on button "No" at bounding box center [1302, 101] width 26 height 18
click at [1328, 207] on button "Save" at bounding box center [1345, 214] width 85 height 23
type textarea "x"
